Goal: Task Accomplishment & Management: Complete application form

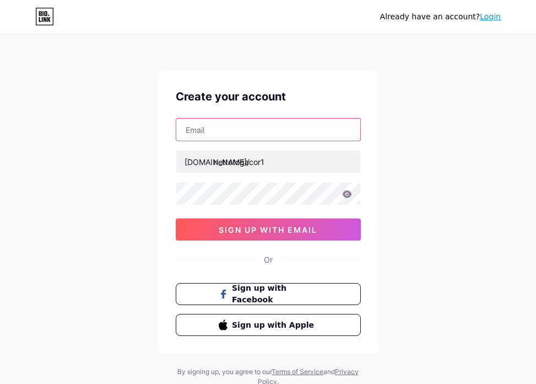
click at [298, 126] on input "text" at bounding box center [268, 129] width 184 height 22
click at [315, 128] on input "text" at bounding box center [268, 129] width 184 height 22
click at [291, 136] on input "text" at bounding box center [268, 129] width 184 height 22
click at [293, 132] on input "text" at bounding box center [268, 129] width 184 height 22
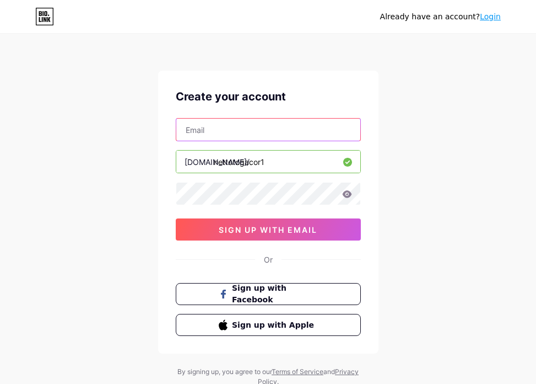
click at [294, 128] on input "text" at bounding box center [268, 129] width 184 height 22
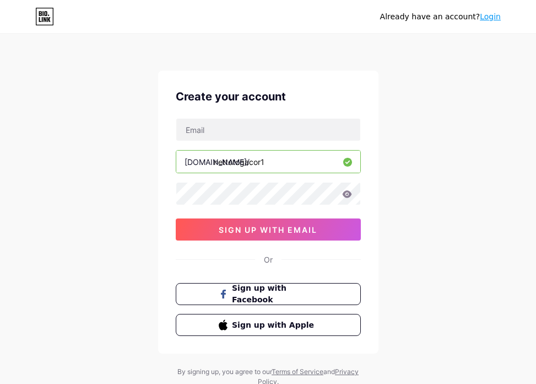
click at [482, 20] on link "Login" at bounding box center [490, 16] width 21 height 9
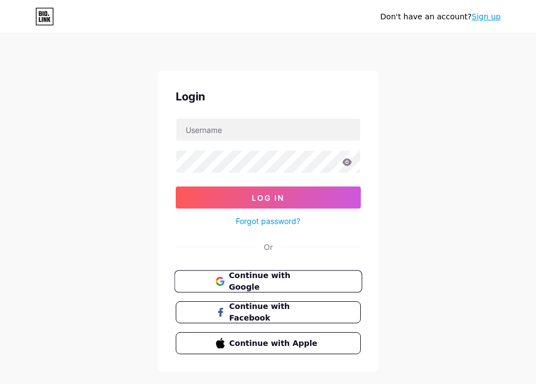
click at [255, 281] on span "Continue with Google" at bounding box center [275, 281] width 92 height 24
